Goal: Use online tool/utility: Use online tool/utility

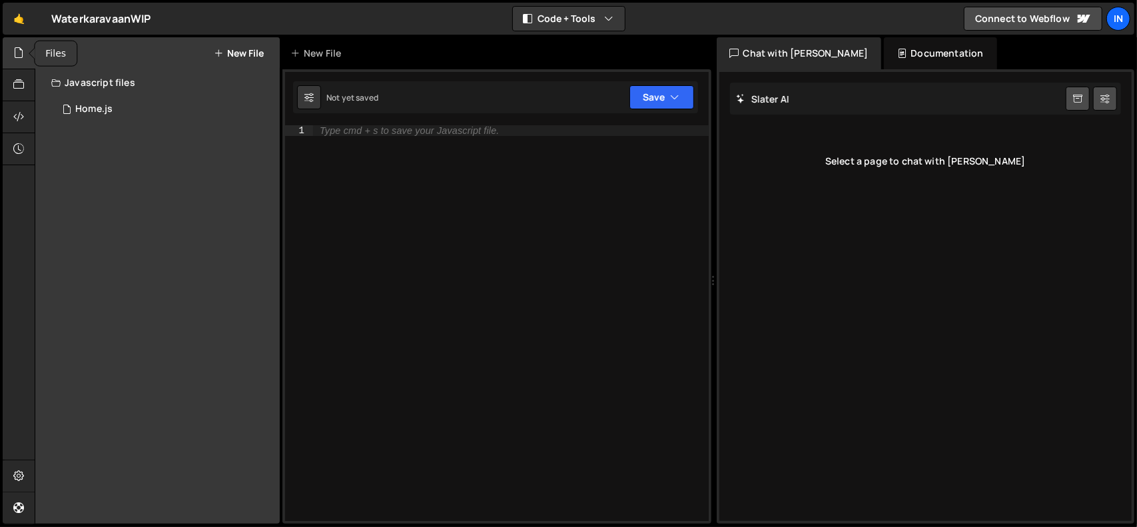
click at [18, 54] on icon at bounding box center [18, 52] width 11 height 15
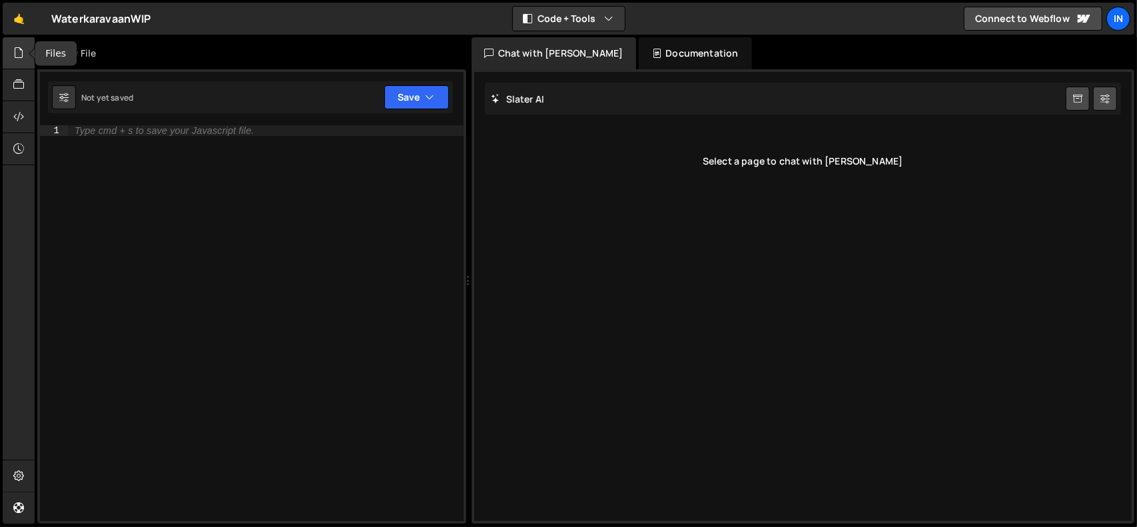
click at [18, 54] on icon at bounding box center [18, 52] width 11 height 15
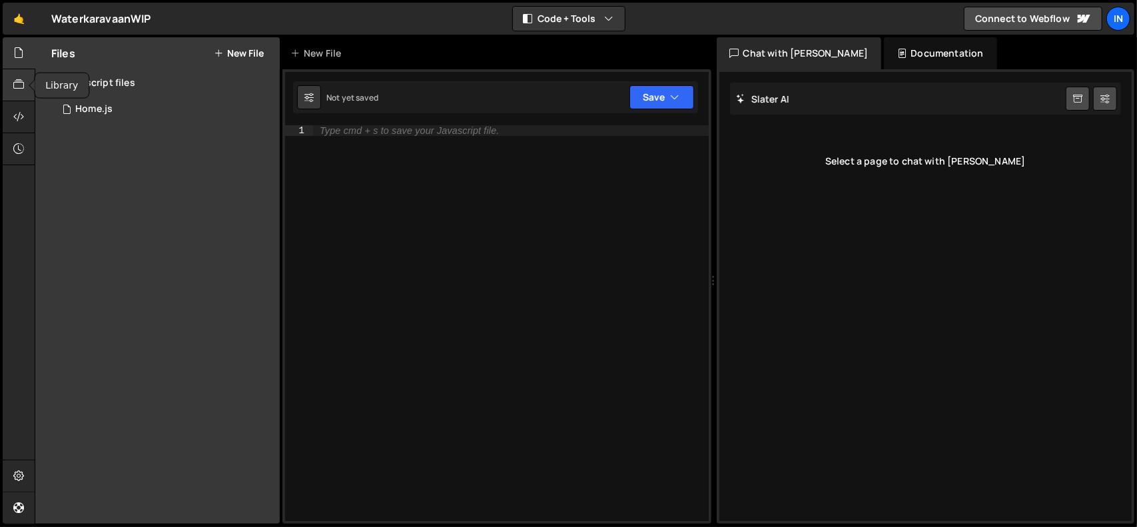
click at [20, 83] on icon at bounding box center [18, 84] width 11 height 15
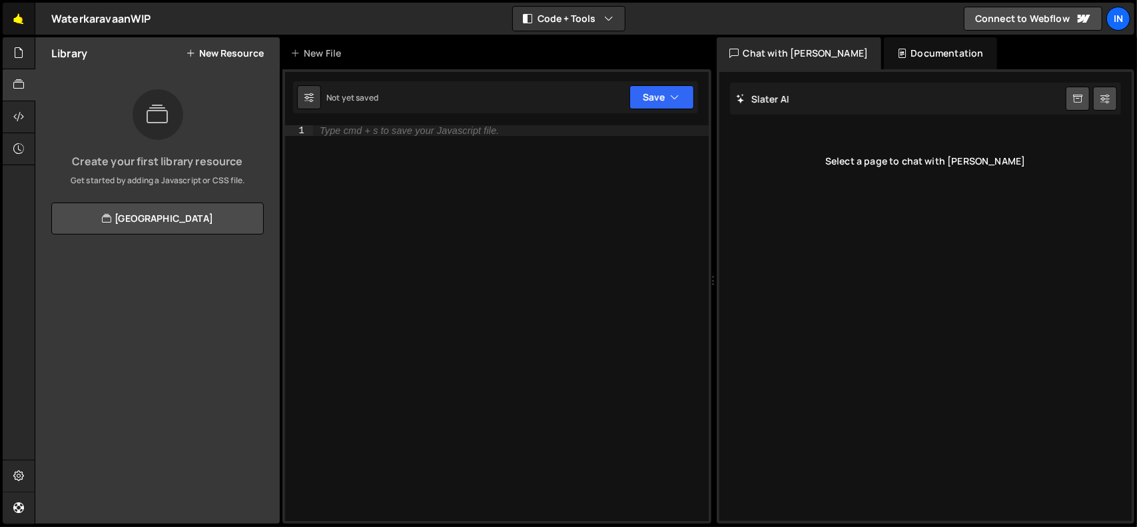
click at [19, 17] on link "🤙" at bounding box center [19, 19] width 33 height 32
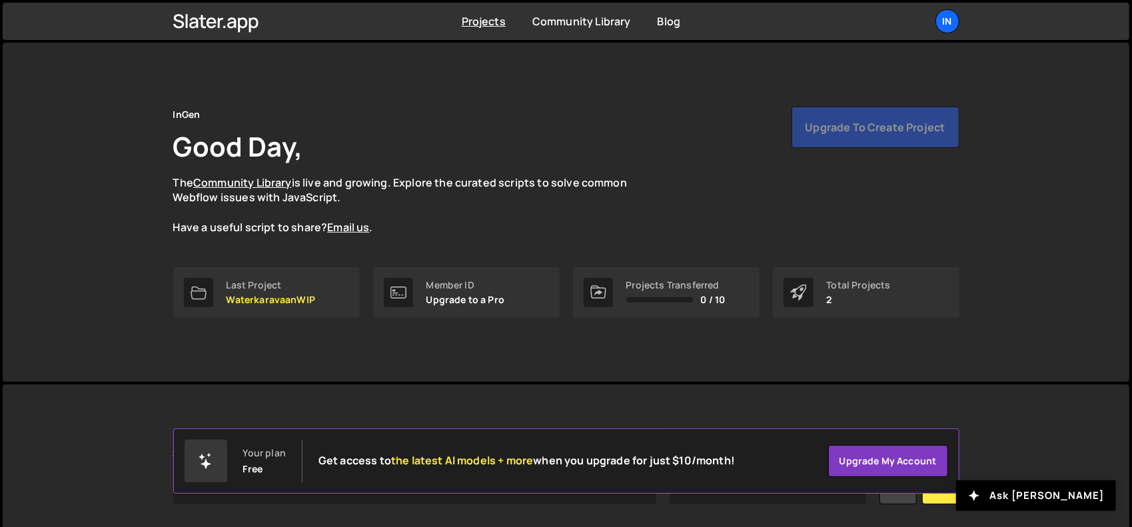
click at [799, 291] on icon at bounding box center [798, 293] width 17 height 16
click at [291, 293] on div "Last Project WaterkaravaanWIP" at bounding box center [271, 292] width 89 height 25
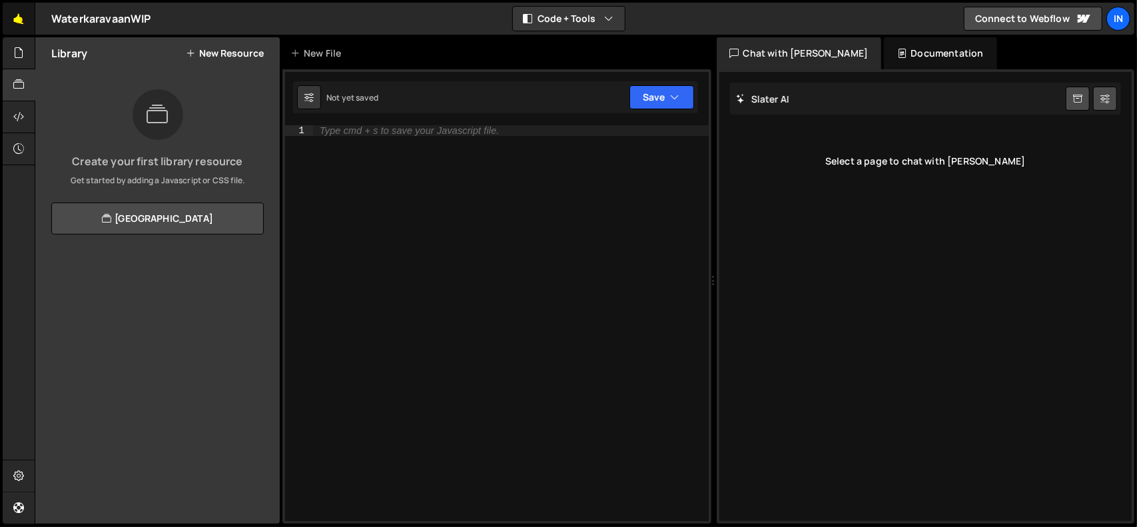
click at [15, 18] on link "🤙" at bounding box center [19, 19] width 33 height 32
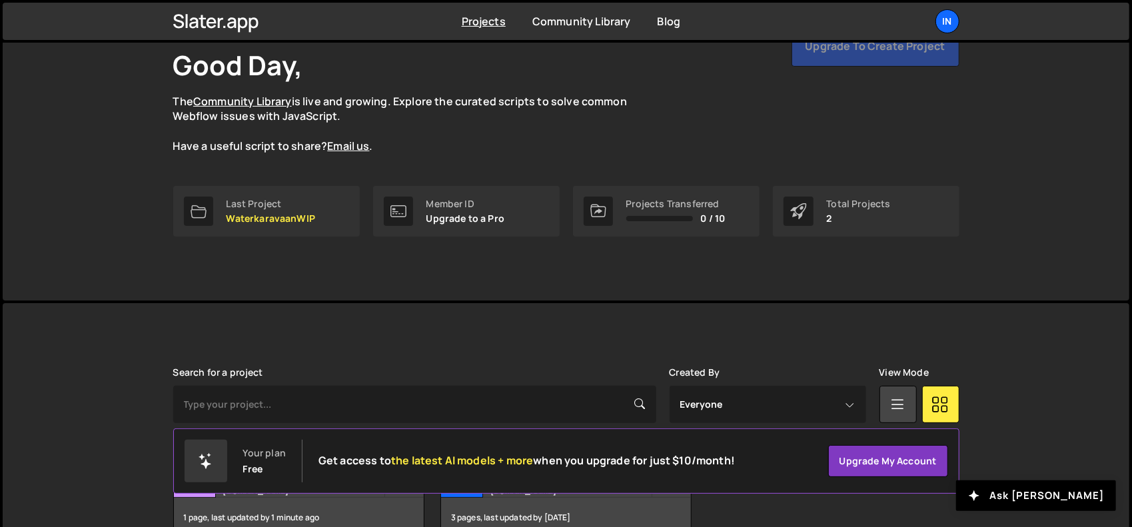
scroll to position [157, 0]
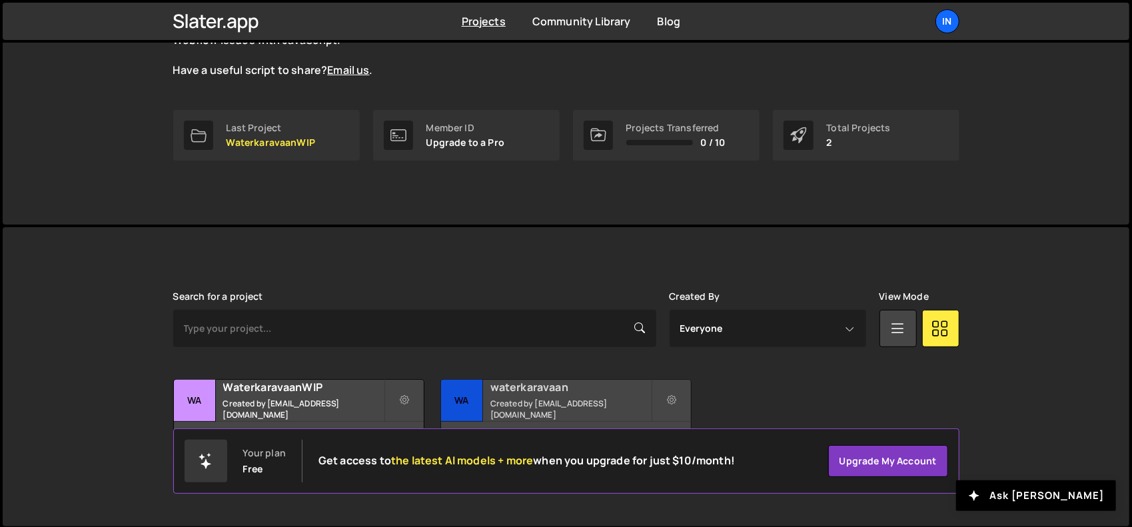
click at [468, 397] on div "wa" at bounding box center [462, 401] width 42 height 42
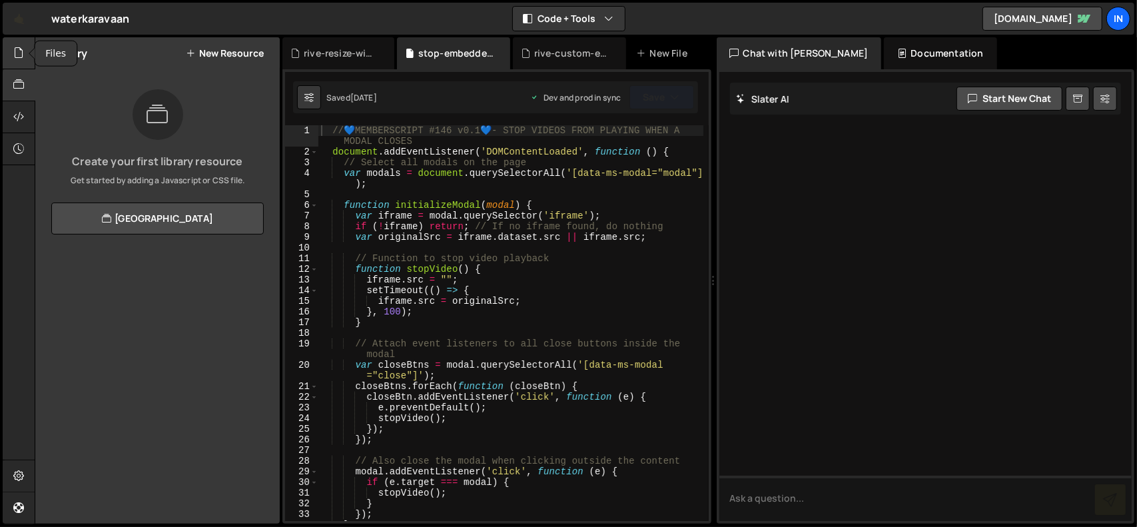
click at [22, 43] on div at bounding box center [19, 53] width 33 height 32
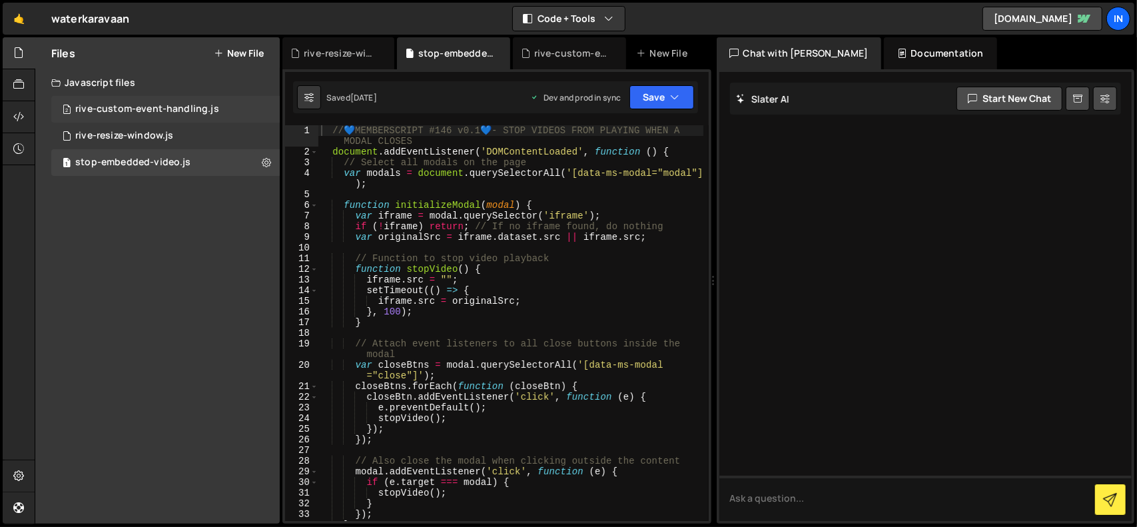
click at [149, 107] on div "rive-custom-event-handling.js" at bounding box center [147, 109] width 144 height 12
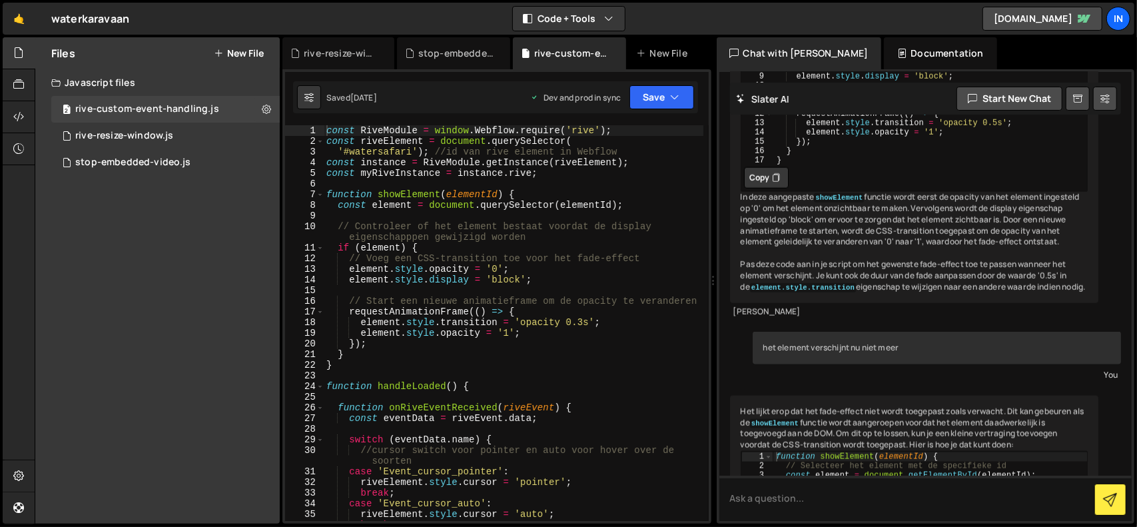
scroll to position [6977, 0]
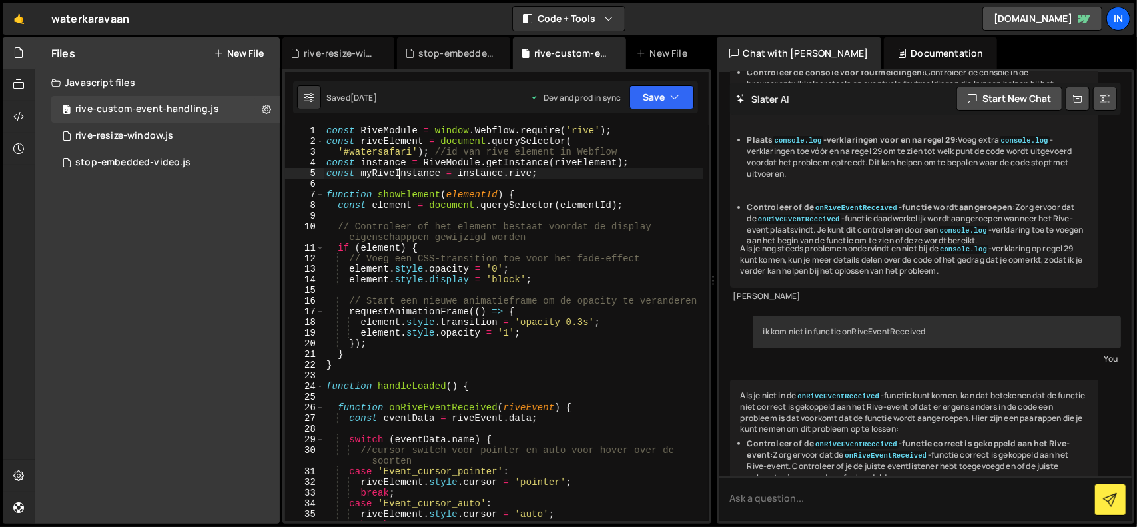
click at [396, 171] on div "const RiveModule = window . Webflow . require ( 'rive' ) ; const riveElement = …" at bounding box center [514, 333] width 380 height 417
click at [373, 163] on div "const RiveModule = window . Webflow . require ( 'rive' ) ; const riveElement = …" at bounding box center [514, 333] width 380 height 417
click at [388, 171] on div "const RiveModule = window . Webflow . require ( 'rive' ) ; const riveElement = …" at bounding box center [514, 333] width 380 height 417
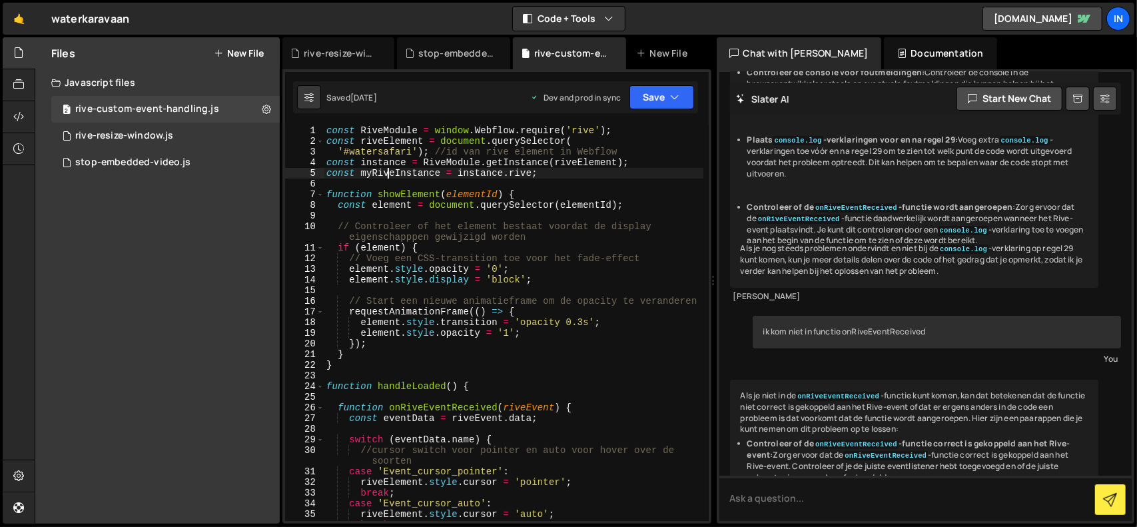
click at [388, 171] on div "const RiveModule = window . Webflow . require ( 'rive' ) ; const riveElement = …" at bounding box center [514, 333] width 380 height 417
click at [674, 183] on button "Debug" at bounding box center [668, 182] width 57 height 20
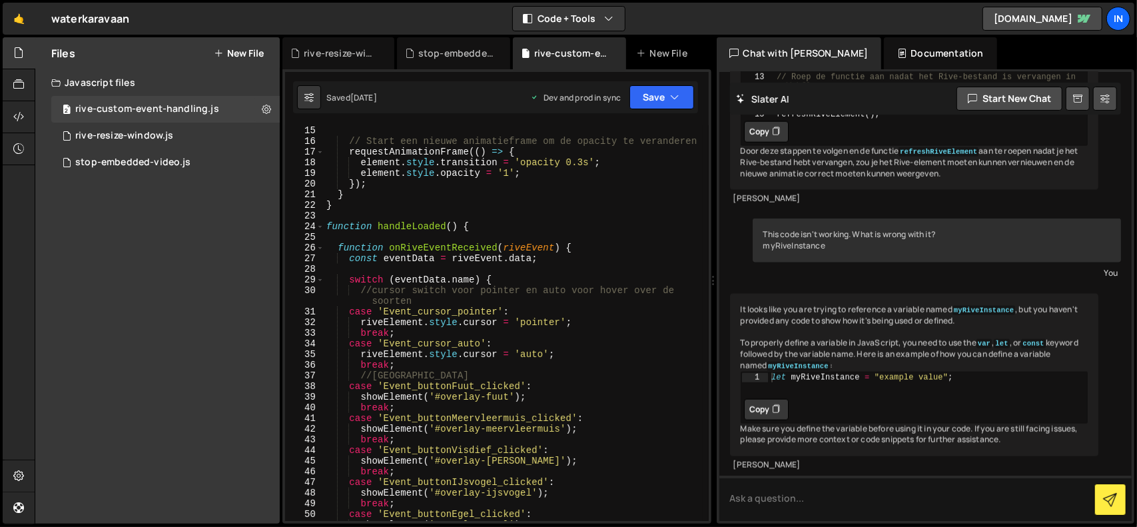
scroll to position [200, 0]
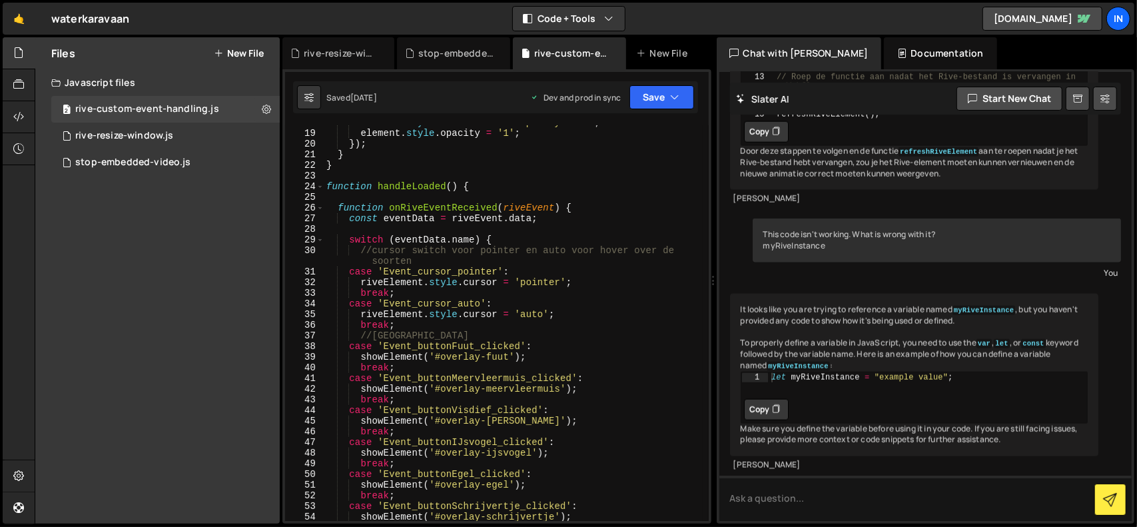
type textarea "const eventData = riveEvent.data;"
click at [488, 215] on div "element . style . transition = 'opacity 0.3s' ; element . style . opacity = '1'…" at bounding box center [514, 325] width 380 height 417
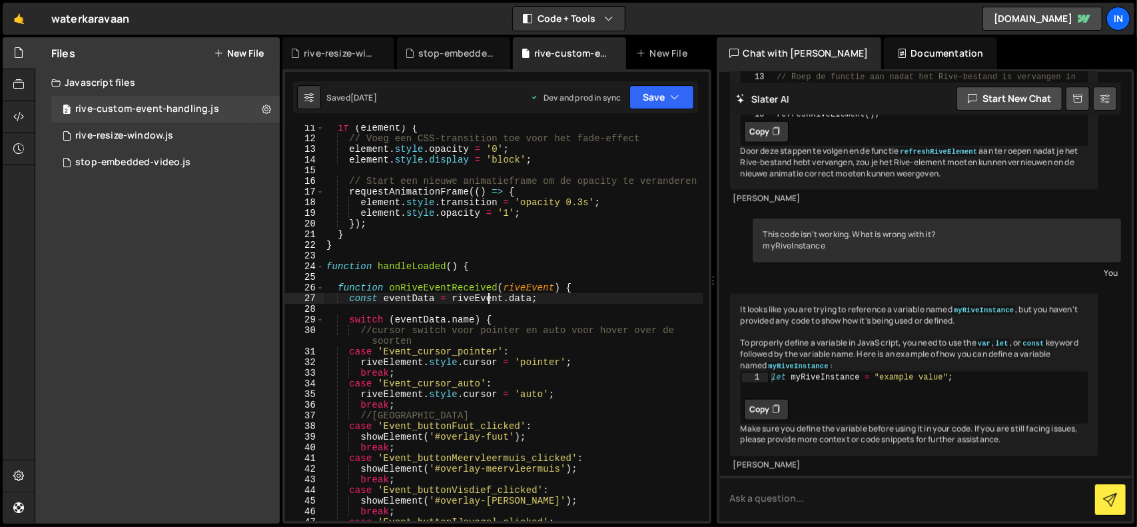
scroll to position [0, 0]
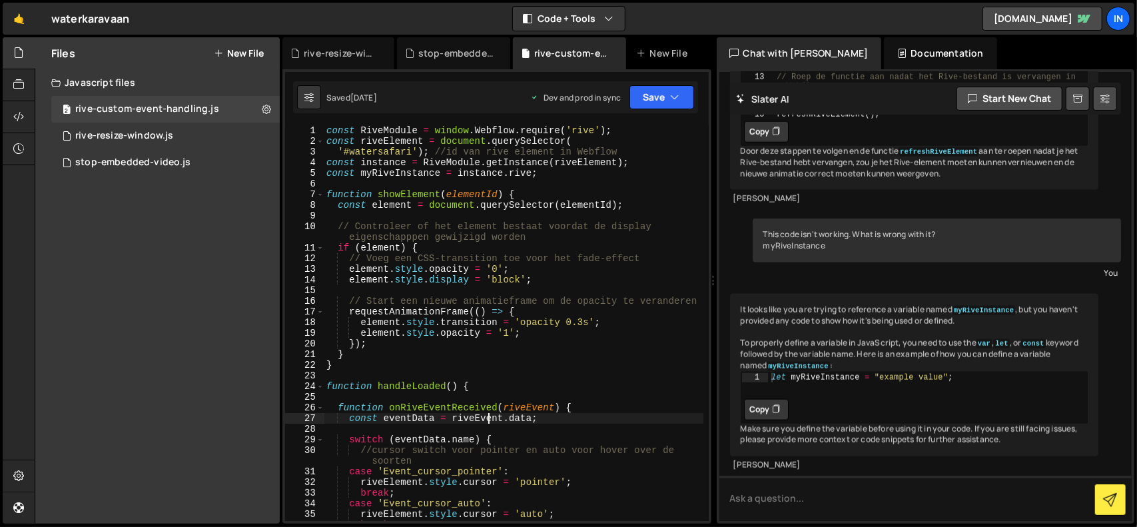
click at [406, 179] on div "const RiveModule = window . Webflow . require ( 'rive' ) ; const riveElement = …" at bounding box center [514, 333] width 380 height 417
click at [364, 172] on div "const RiveModule = window . Webflow . require ( 'rive' ) ; const riveElement = …" at bounding box center [514, 333] width 380 height 417
drag, startPoint x: 360, startPoint y: 173, endPoint x: 437, endPoint y: 170, distance: 77.3
click at [437, 170] on div "const RiveModule = window . Webflow . require ( 'rive' ) ; const riveElement = …" at bounding box center [514, 333] width 380 height 417
click at [578, 247] on div "const RiveModule = window . Webflow . require ( 'rive' ) ; const riveElement = …" at bounding box center [514, 333] width 380 height 417
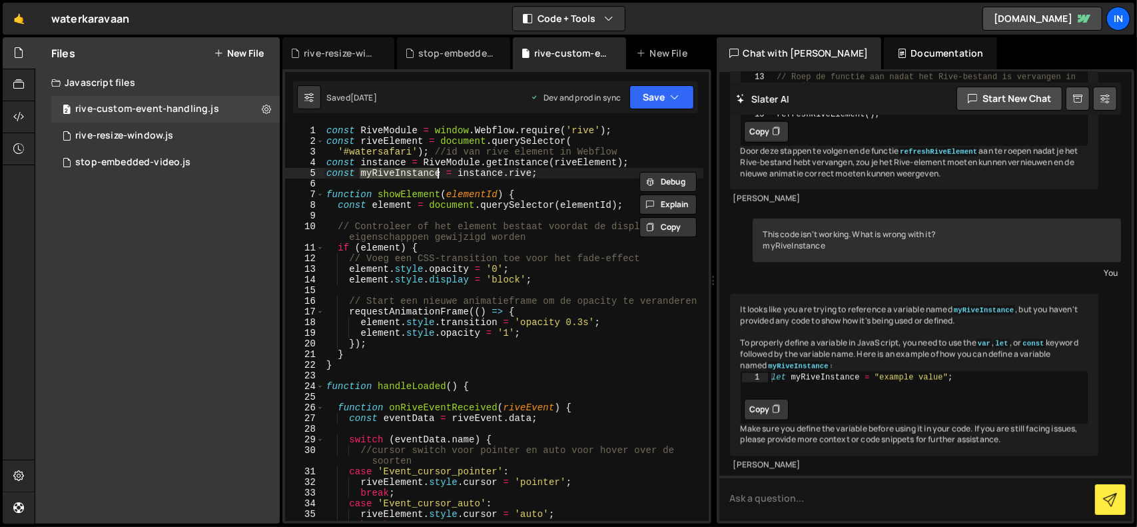
type textarea "if (element) {"
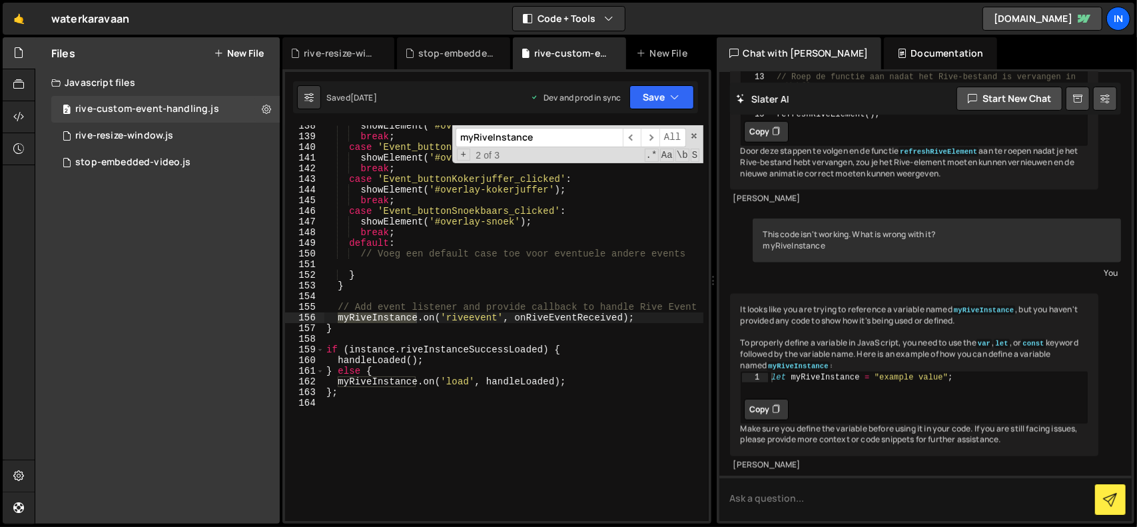
scroll to position [1487, 0]
type input "myRiveInstance"
click at [697, 133] on span at bounding box center [694, 135] width 9 height 9
type textarea "myRiveInstance.on('riveevent', onRiveEventReceived);"
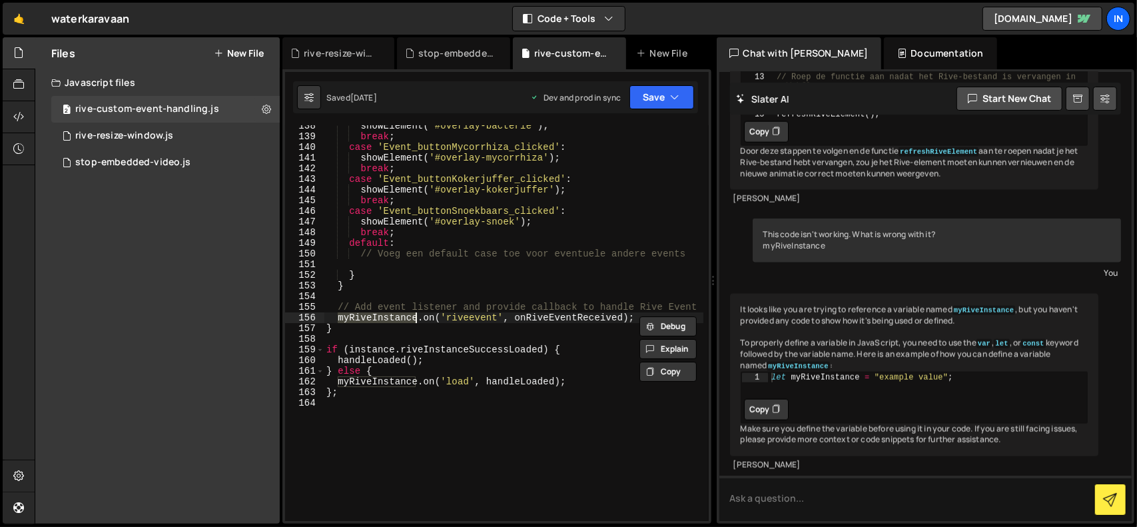
click at [646, 463] on div "showElement ( '#overlay-bacterie' ) ; break ; case 'Event_buttonMycorrhiza_clic…" at bounding box center [514, 329] width 380 height 417
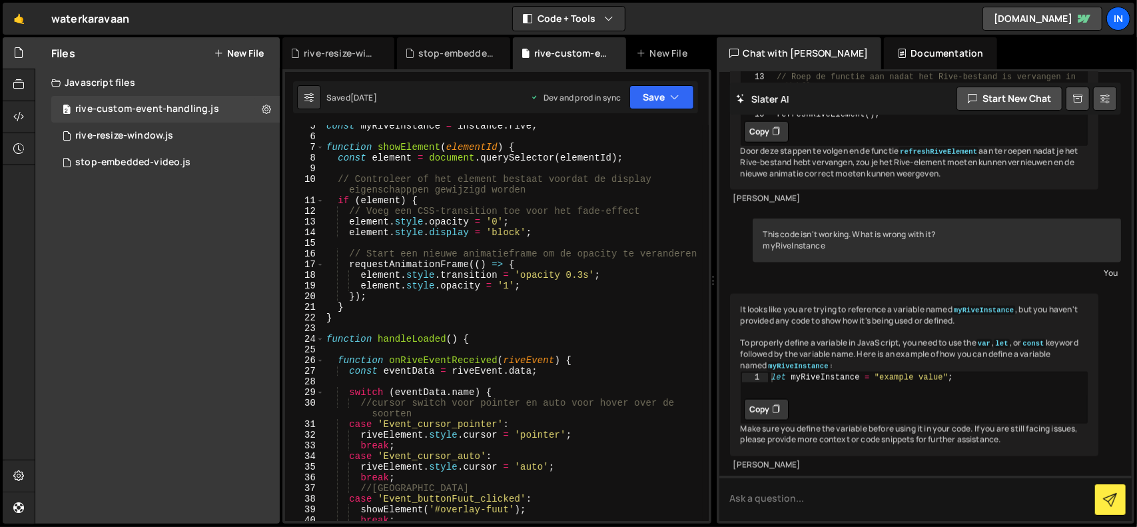
scroll to position [8866, 0]
